Goal: Task Accomplishment & Management: Use online tool/utility

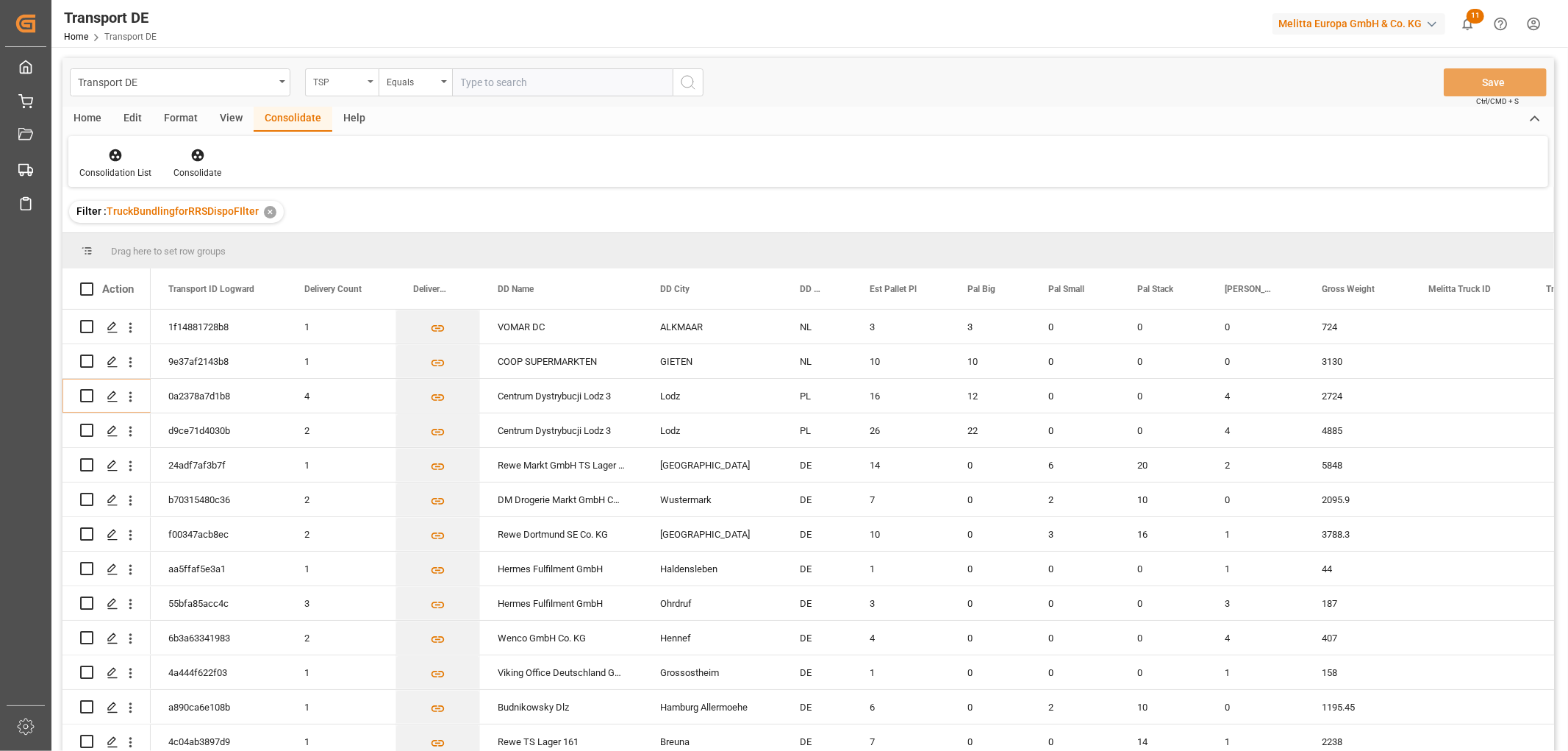
click at [358, 86] on div "TSP" at bounding box center [338, 81] width 50 height 17
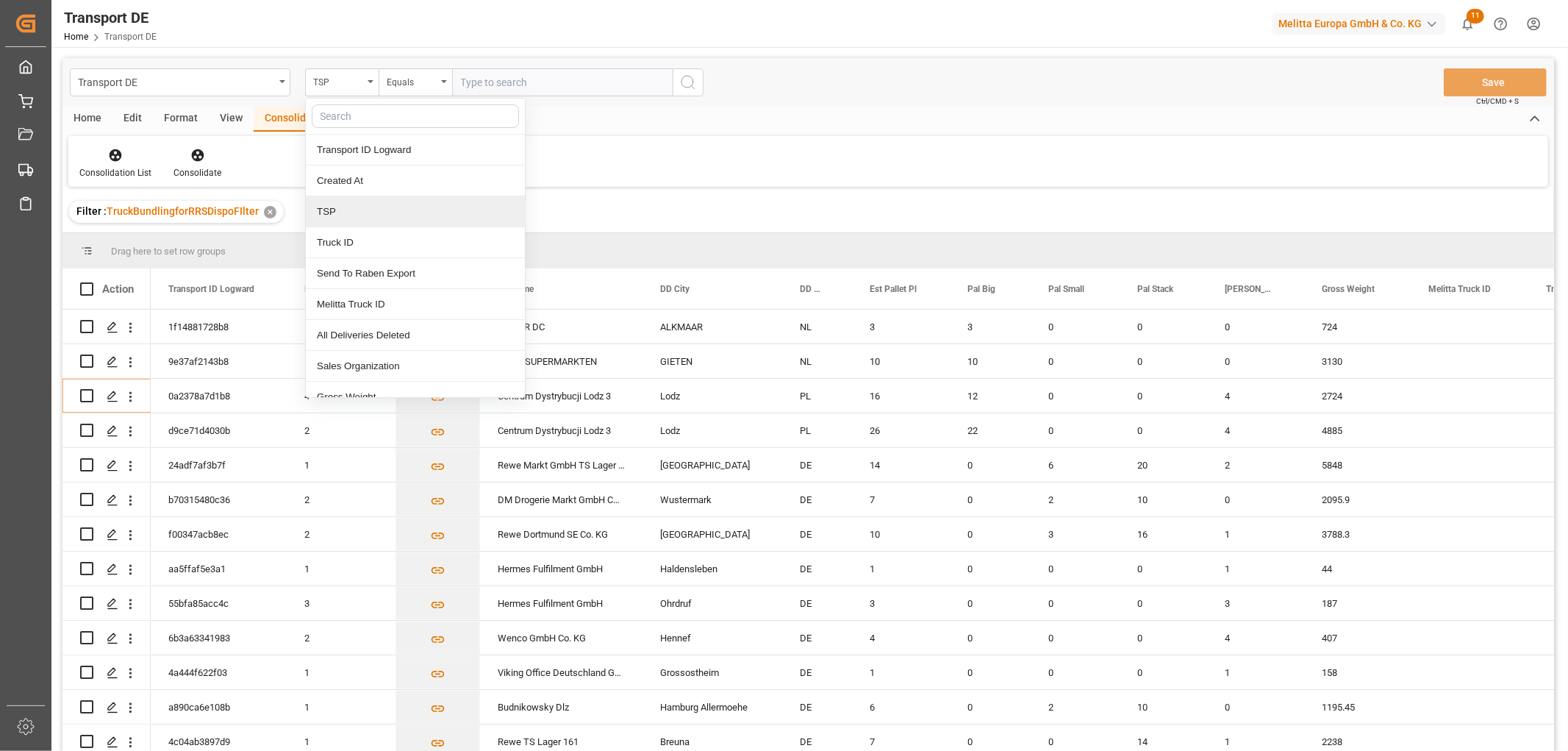
click at [366, 215] on div "TSP" at bounding box center [415, 211] width 219 height 31
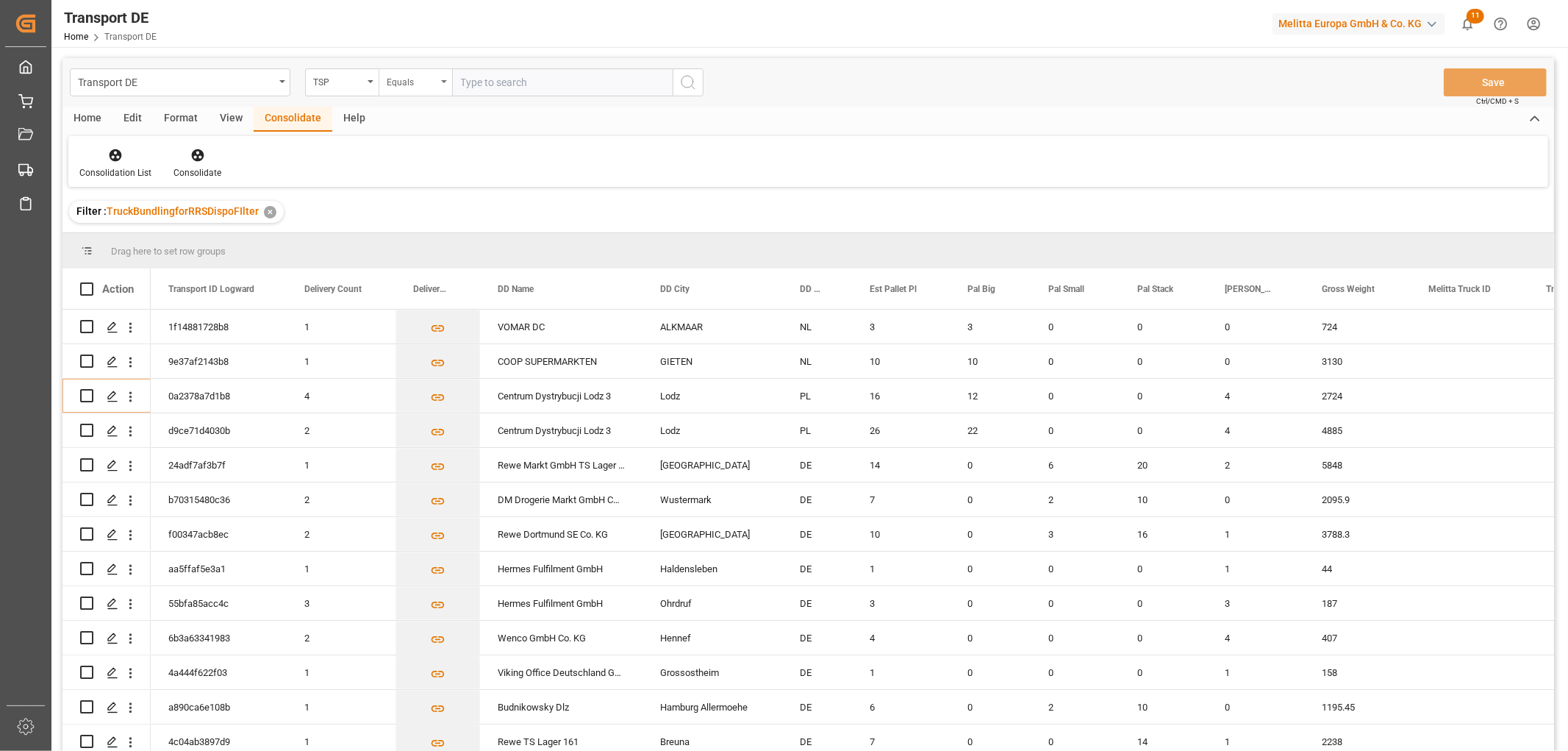
click at [404, 76] on div "Equals" at bounding box center [411, 81] width 50 height 17
click at [418, 235] on div "Starts with" at bounding box center [489, 242] width 219 height 31
click at [488, 74] on input "text" at bounding box center [562, 82] width 221 height 28
type input "Raben PL"
click at [678, 80] on button "search button" at bounding box center [687, 82] width 30 height 28
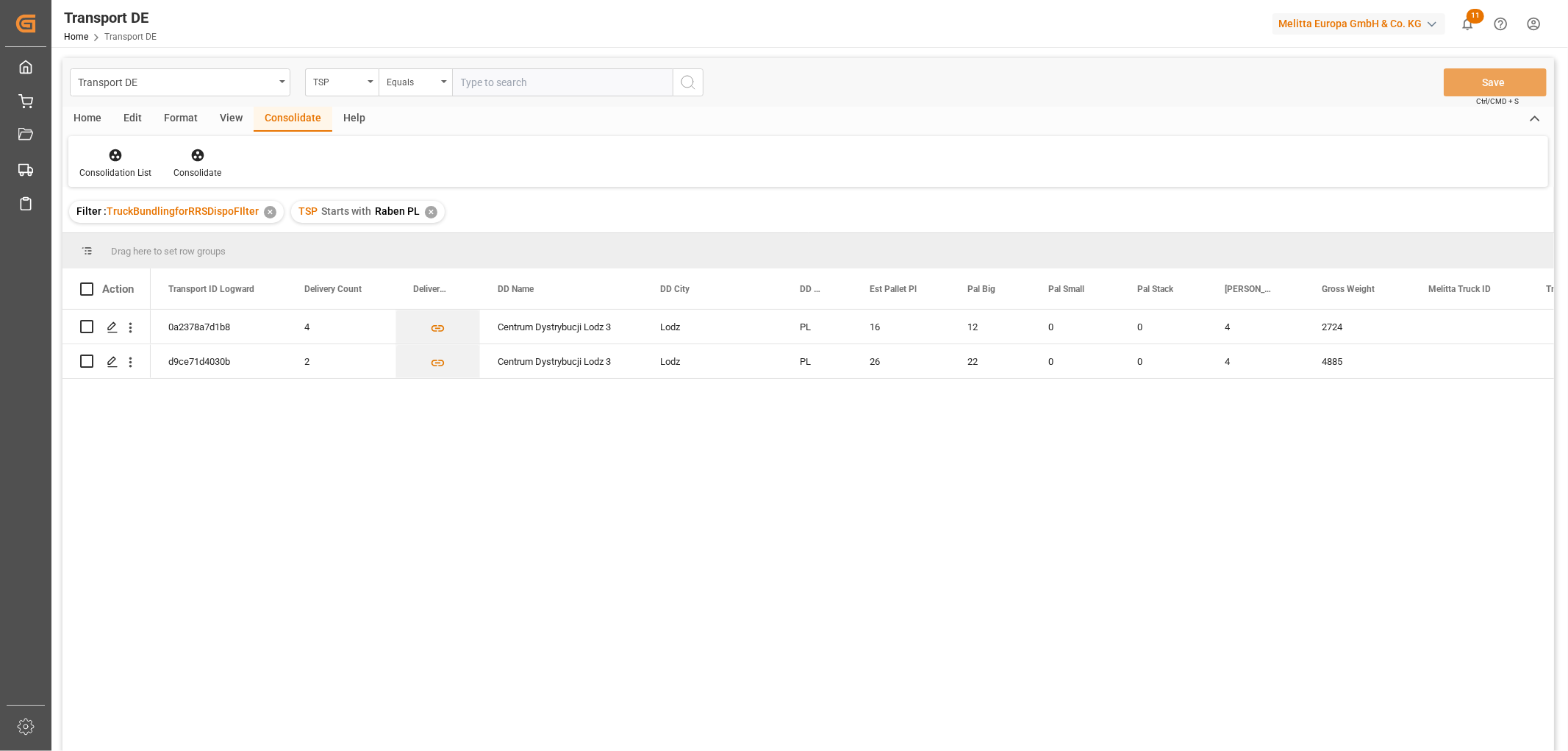
click at [429, 210] on div "✕" at bounding box center [431, 212] width 13 height 13
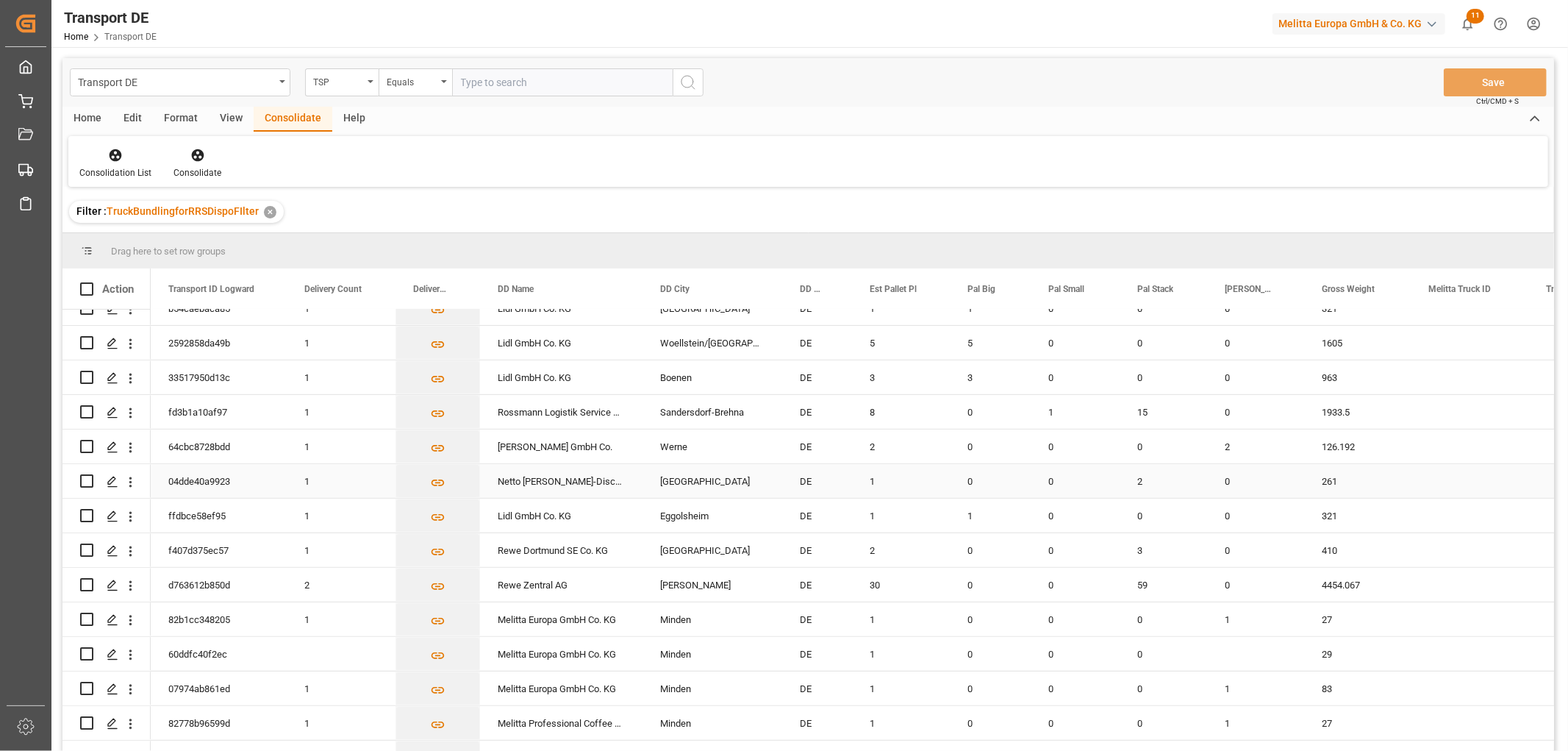
scroll to position [653, 0]
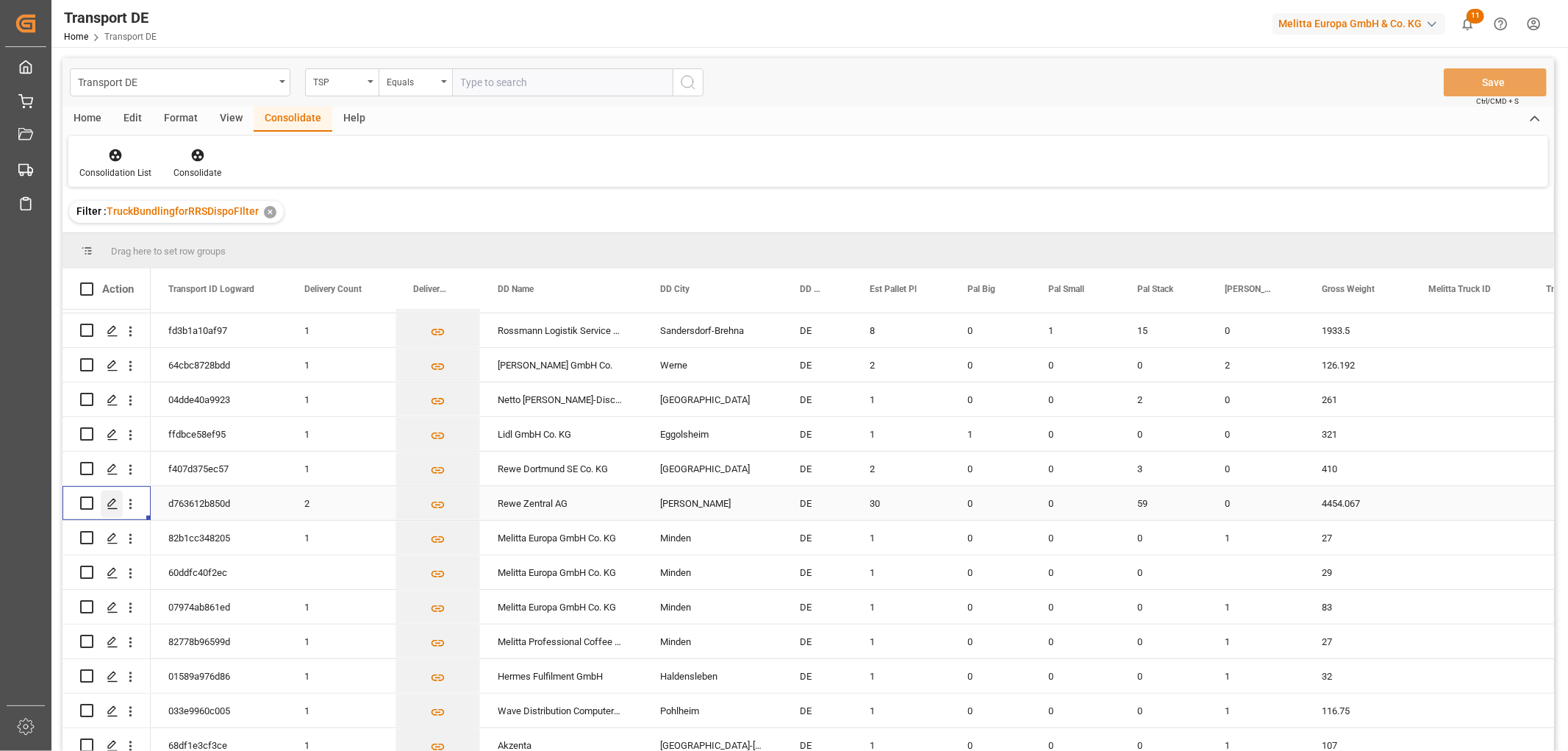
click at [111, 501] on icon "Press SPACE to select this row." at bounding box center [112, 503] width 12 height 12
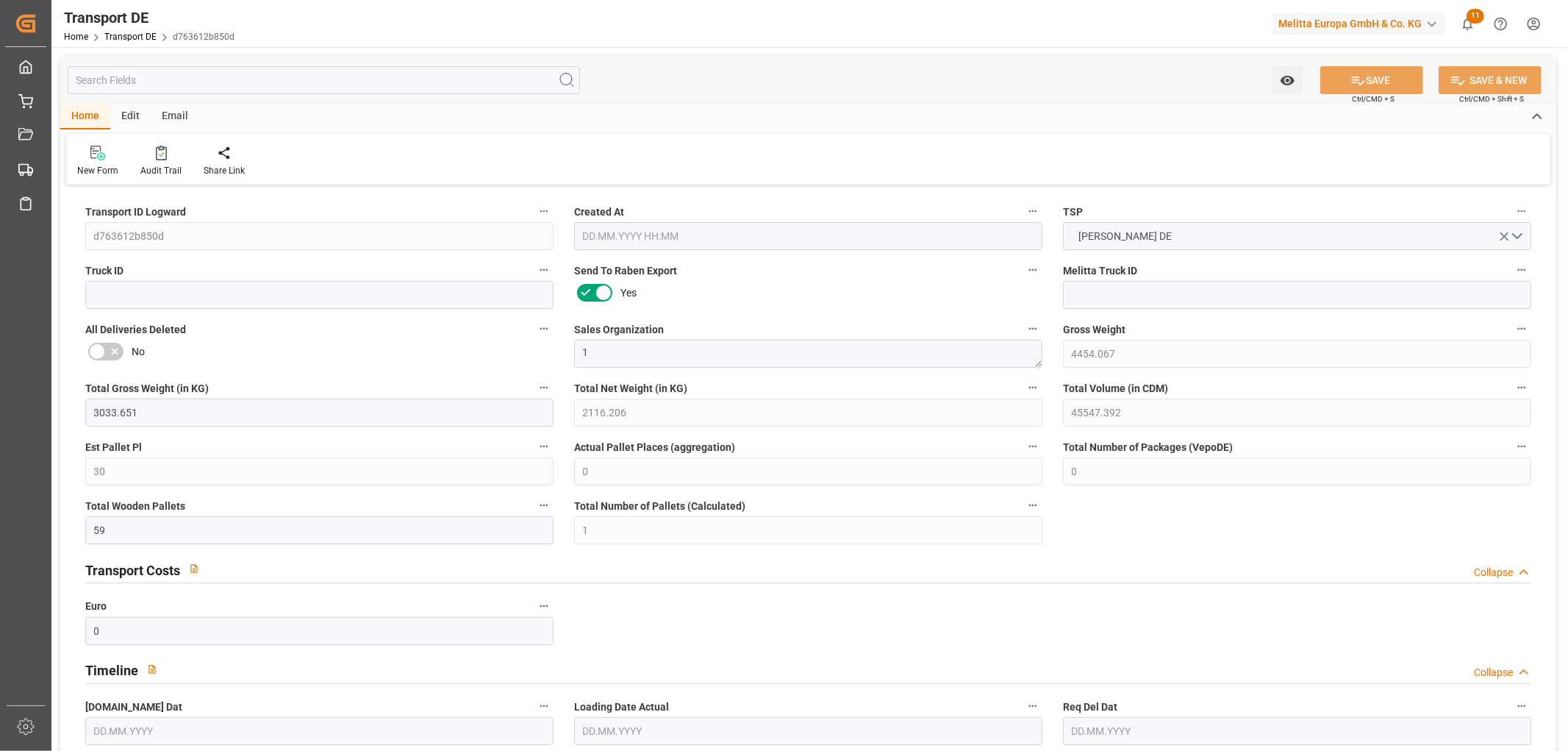
type input "4454.067"
type input "3033.651"
type input "2116.206"
type input "45547.392"
type input "30"
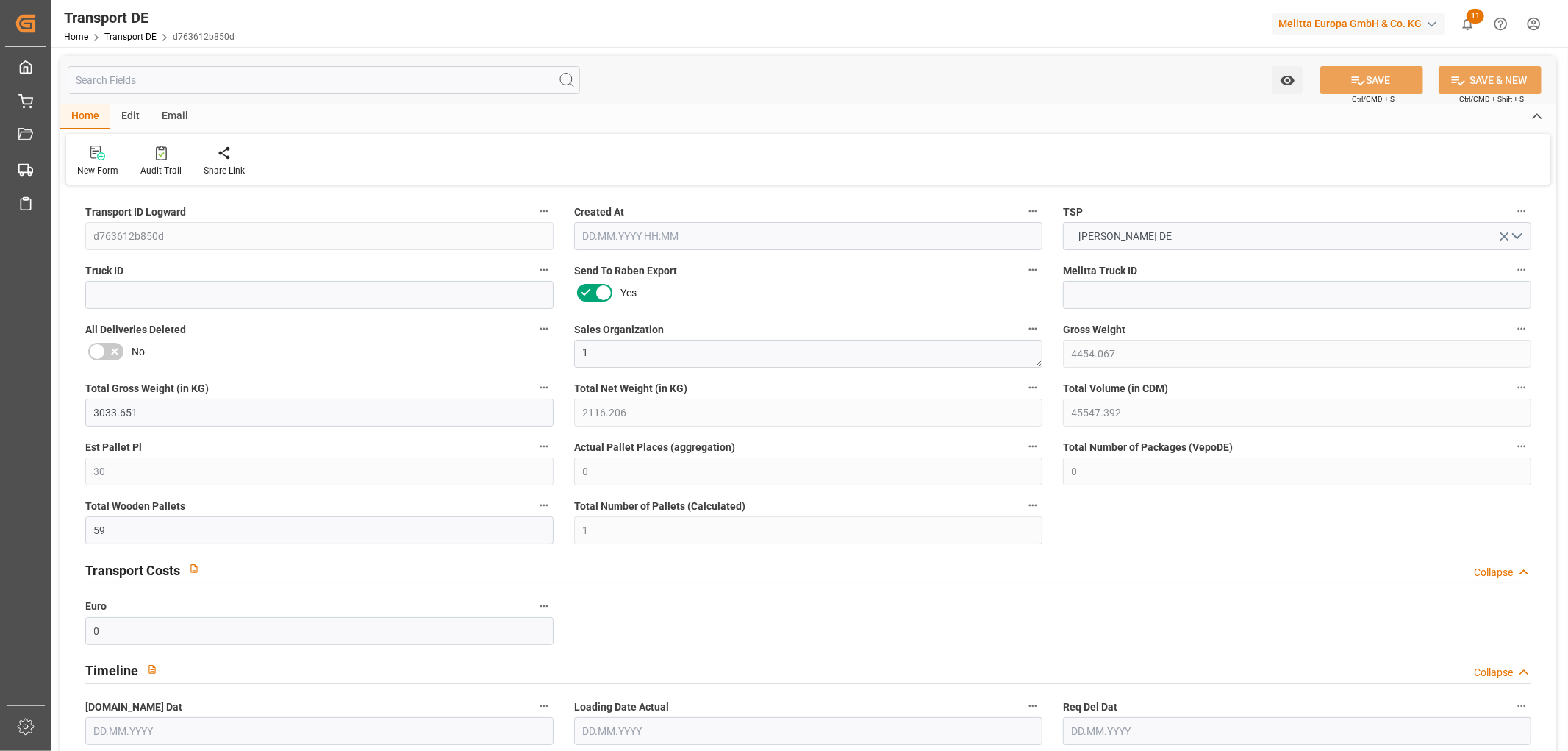
type input "0"
type input "59"
type input "1"
type input "0"
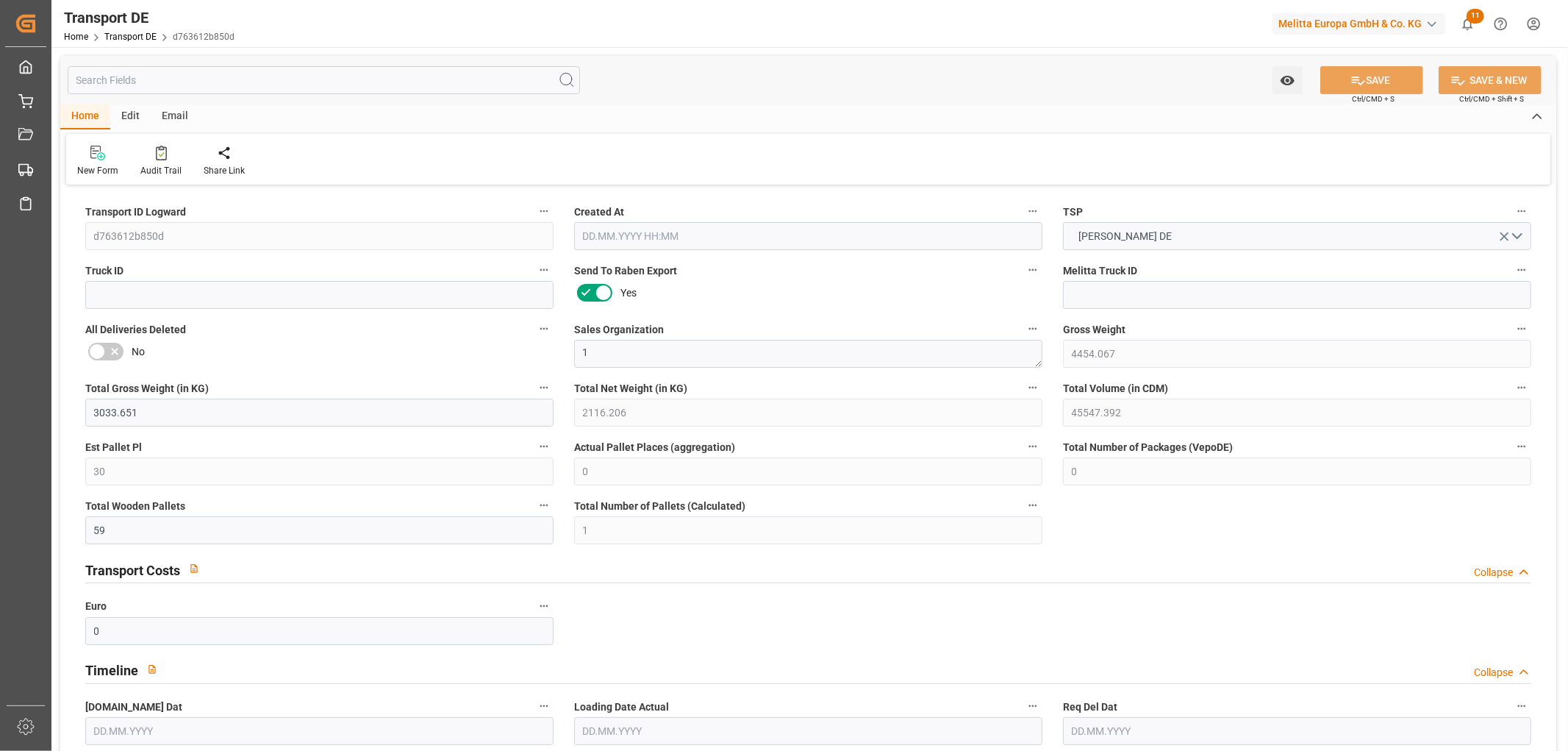
type input "63"
type input "0"
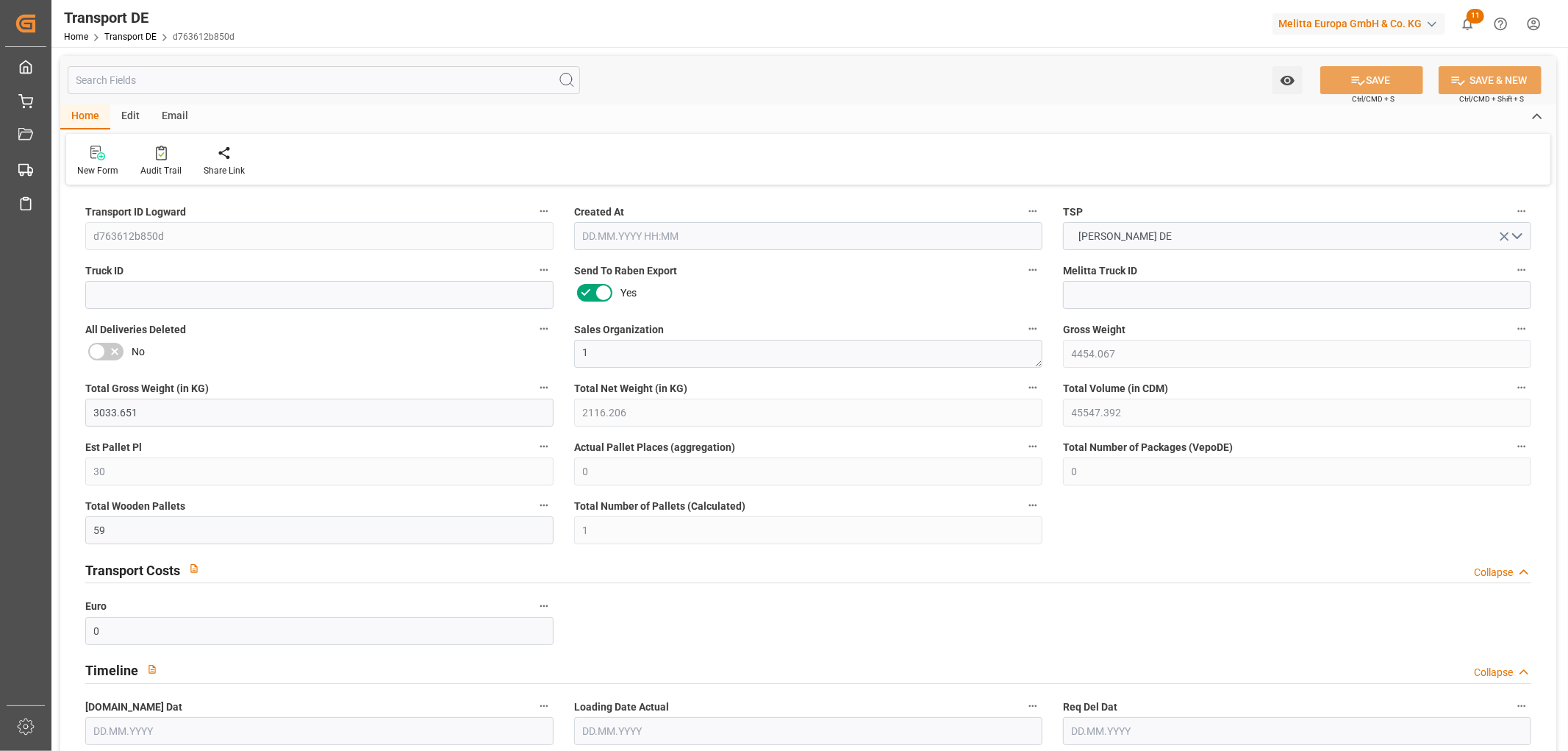
type input "0"
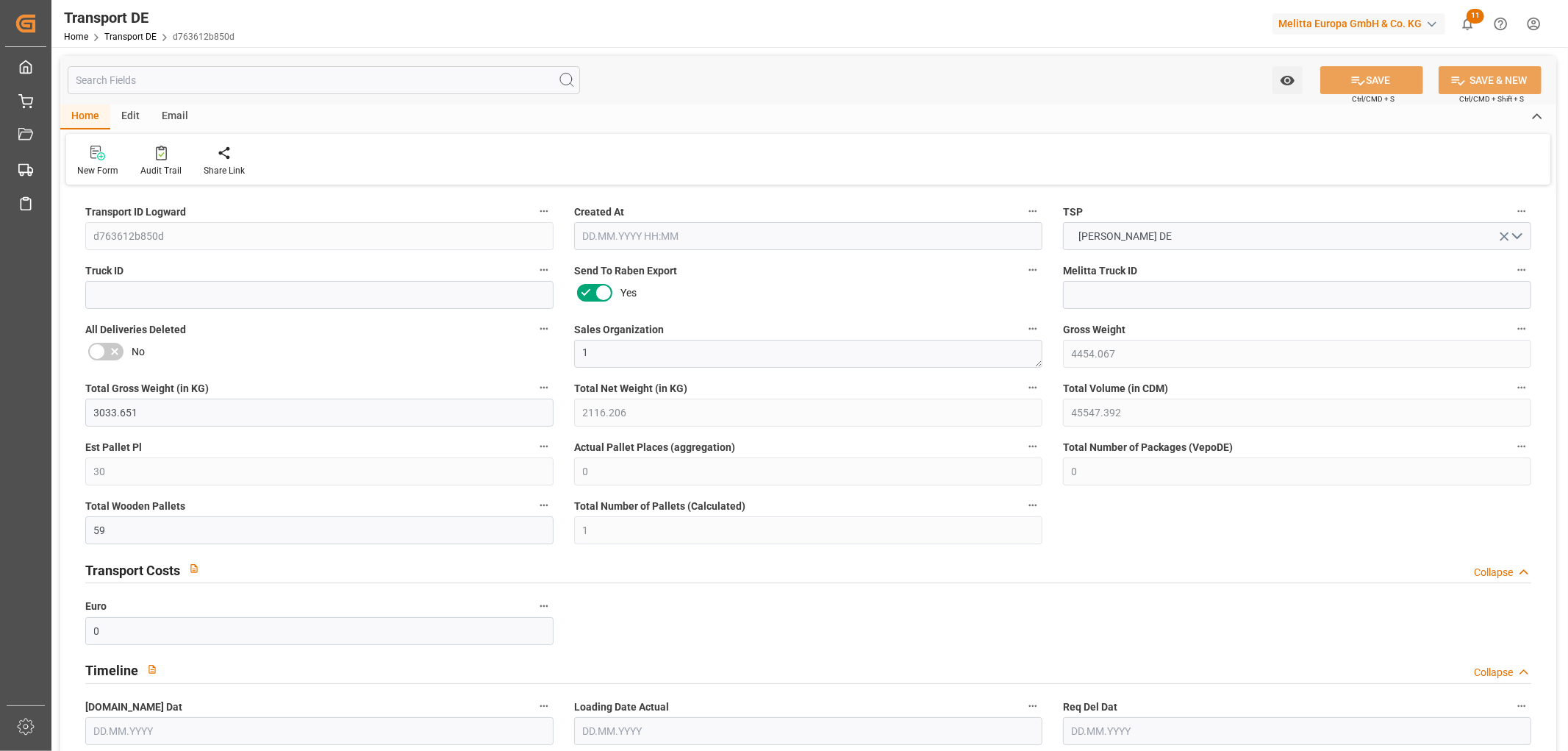
type input "0"
type input "59"
type input "0"
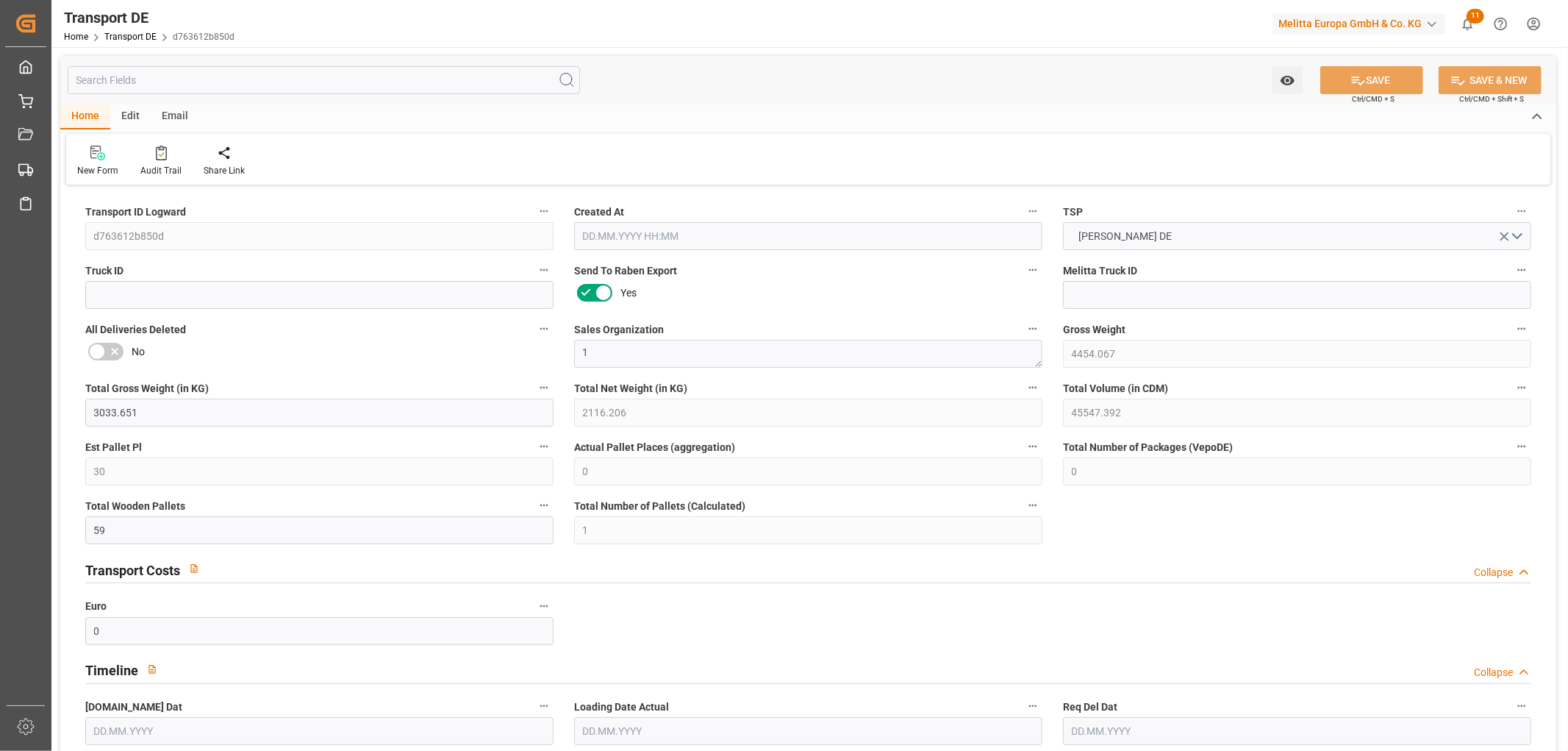
type input "0"
type input "2"
type input "0"
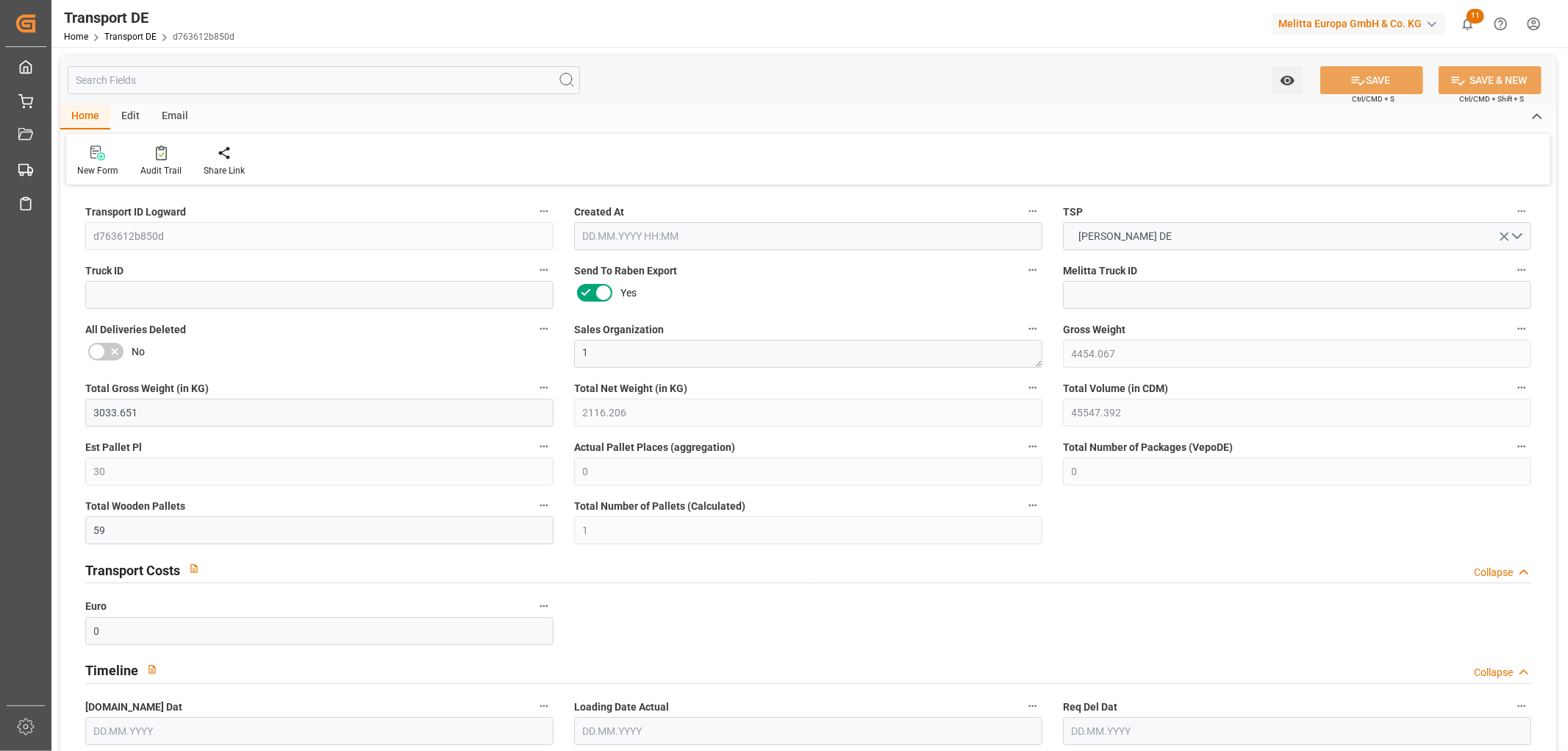
type input "4218"
type input "646.594"
type input "574.94"
type input "[DATE] 23:00"
type input "[DATE]"
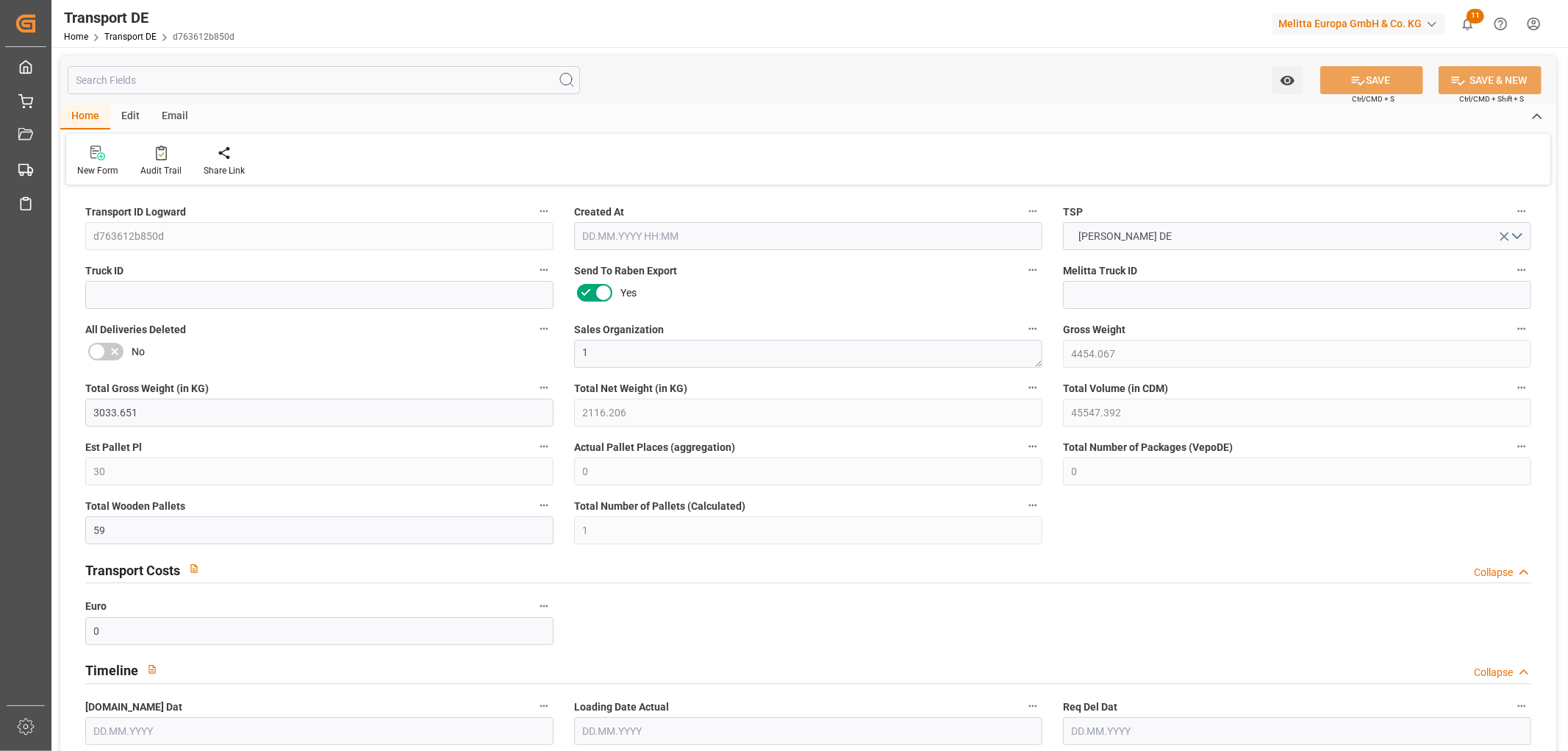
type input "[DATE]"
